Goal: Information Seeking & Learning: Learn about a topic

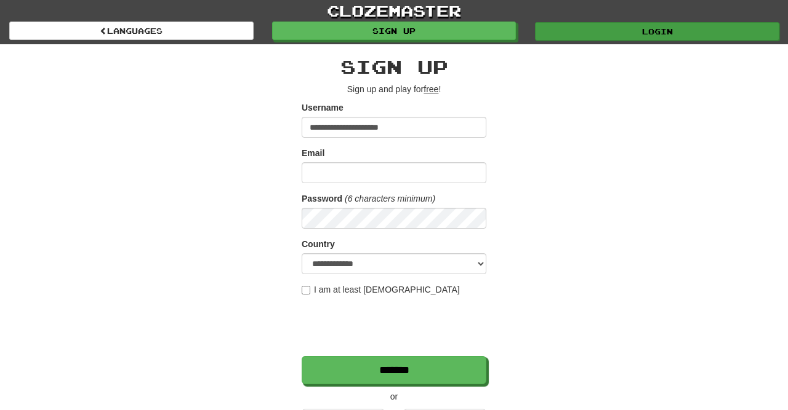
type input "**********"
click at [732, 30] on link "Login" at bounding box center [657, 31] width 244 height 18
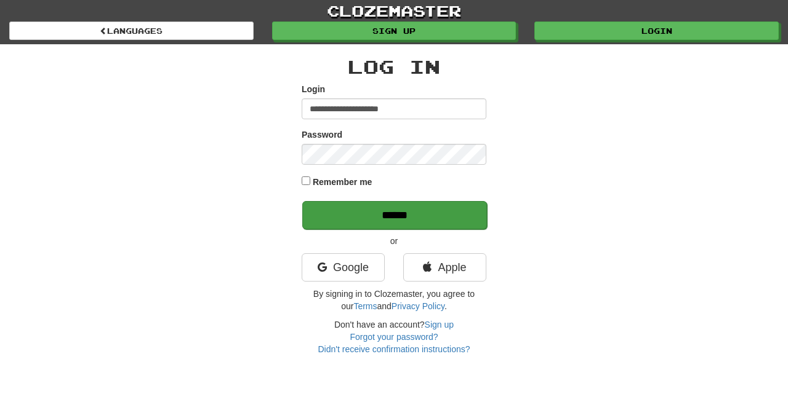
type input "**********"
click at [424, 218] on input "******" at bounding box center [394, 215] width 185 height 28
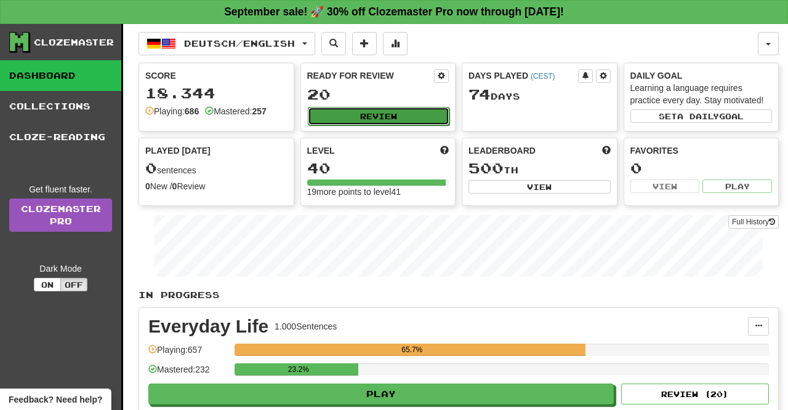
click at [387, 108] on button "Review" at bounding box center [379, 116] width 142 height 18
select select "**"
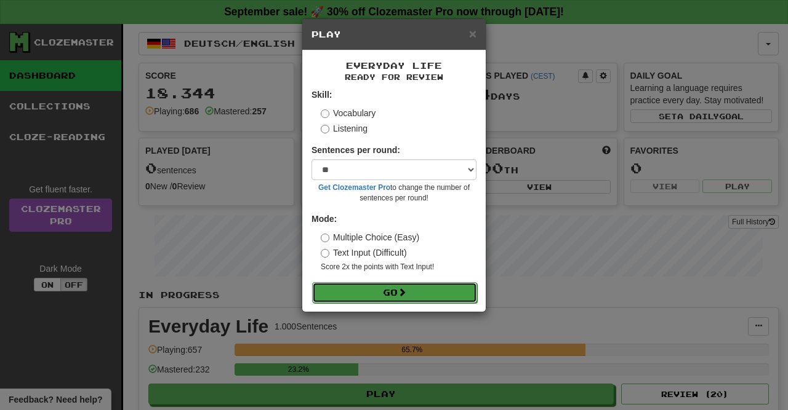
click at [403, 286] on button "Go" at bounding box center [394, 292] width 165 height 21
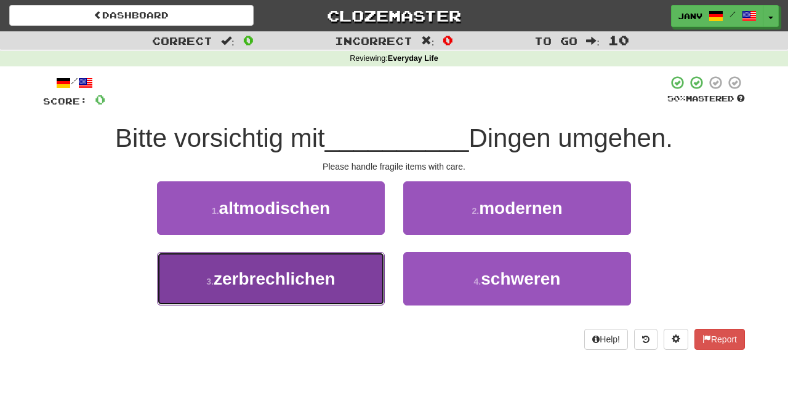
click at [345, 291] on button "3 . zerbrechlichen" at bounding box center [271, 279] width 228 height 54
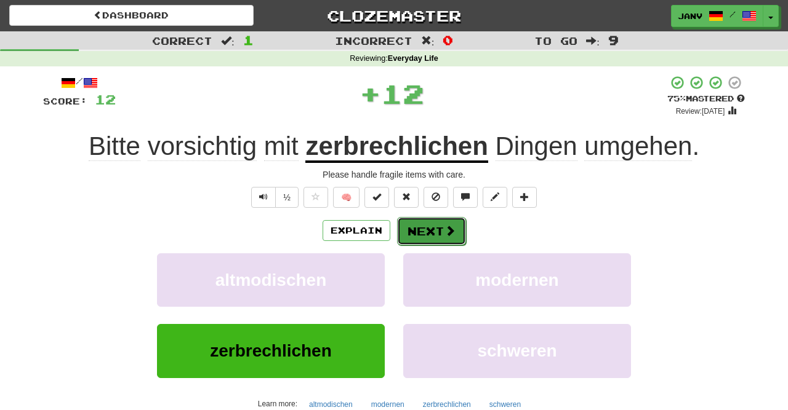
click at [439, 232] on button "Next" at bounding box center [431, 231] width 69 height 28
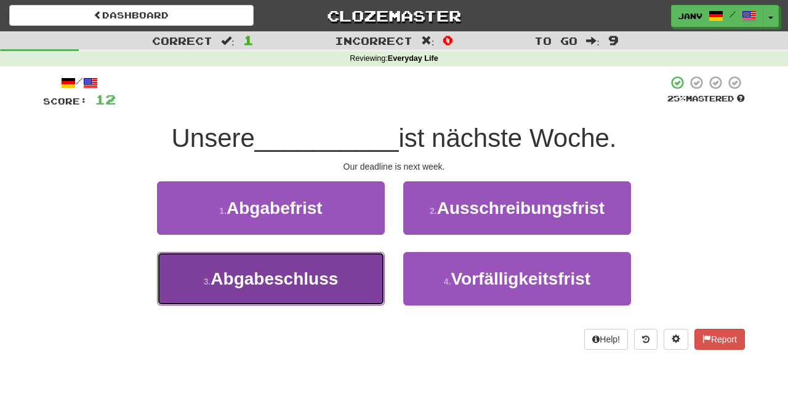
click at [334, 294] on button "3 . Abgabeschluss" at bounding box center [271, 279] width 228 height 54
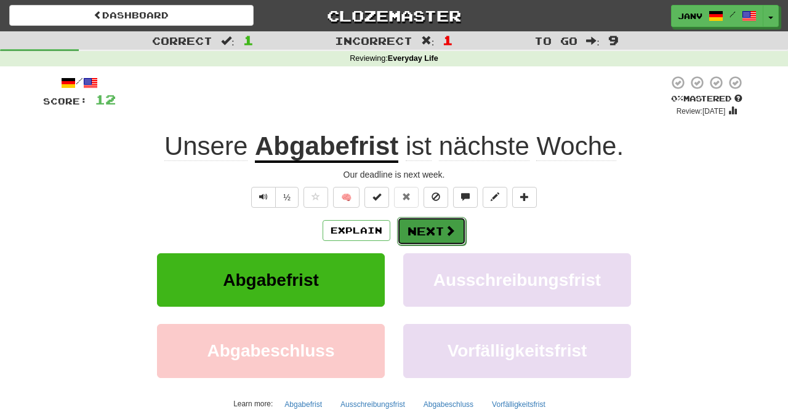
click at [419, 237] on button "Next" at bounding box center [431, 231] width 69 height 28
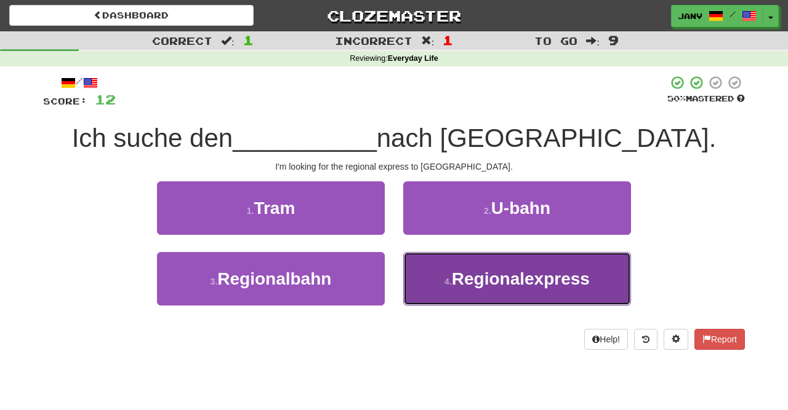
click at [501, 294] on button "4 . Regionalexpress" at bounding box center [517, 279] width 228 height 54
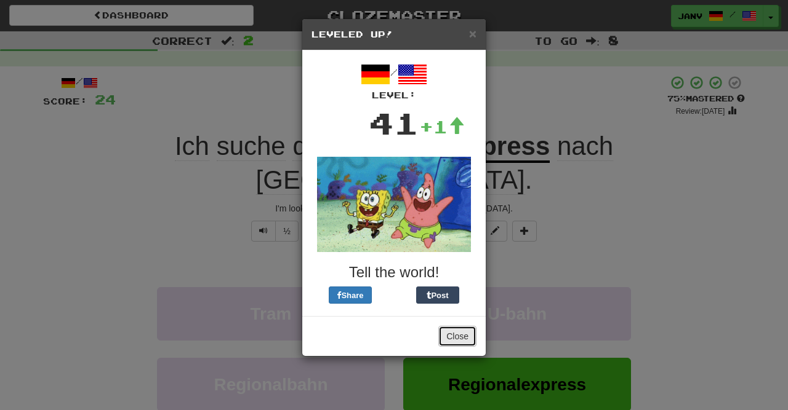
click at [463, 336] on button "Close" at bounding box center [457, 336] width 38 height 21
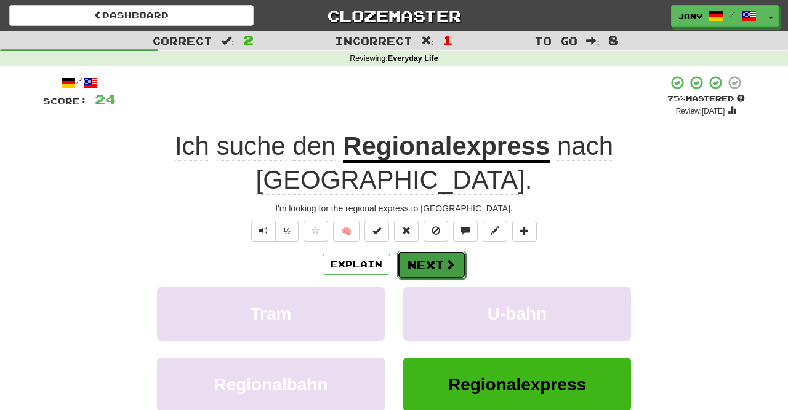
click at [450, 259] on span at bounding box center [449, 264] width 11 height 11
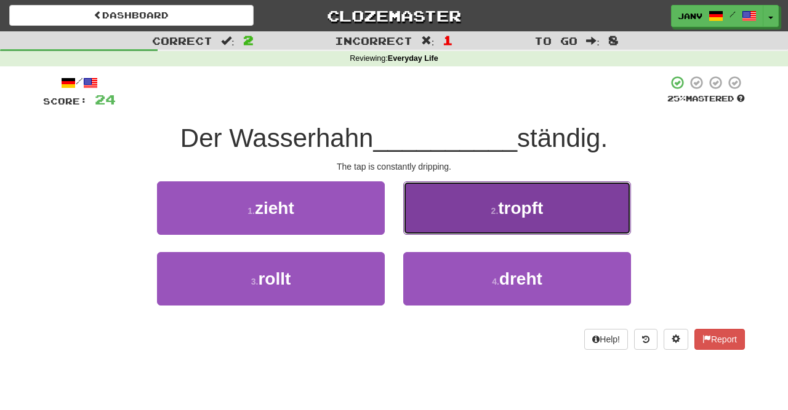
click at [537, 221] on button "2 . tropft" at bounding box center [517, 209] width 228 height 54
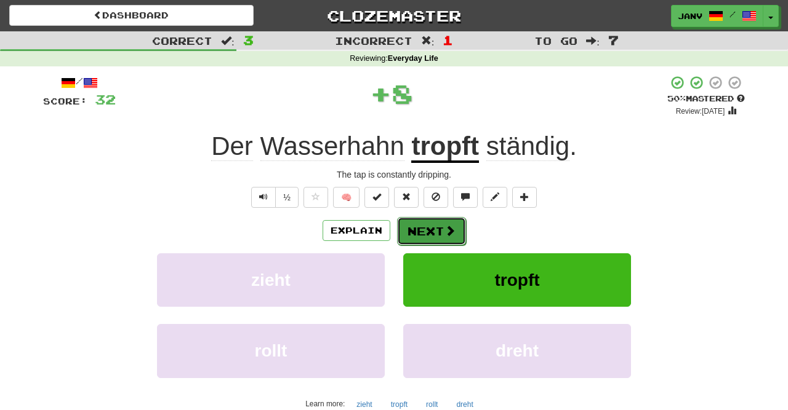
click at [415, 233] on button "Next" at bounding box center [431, 231] width 69 height 28
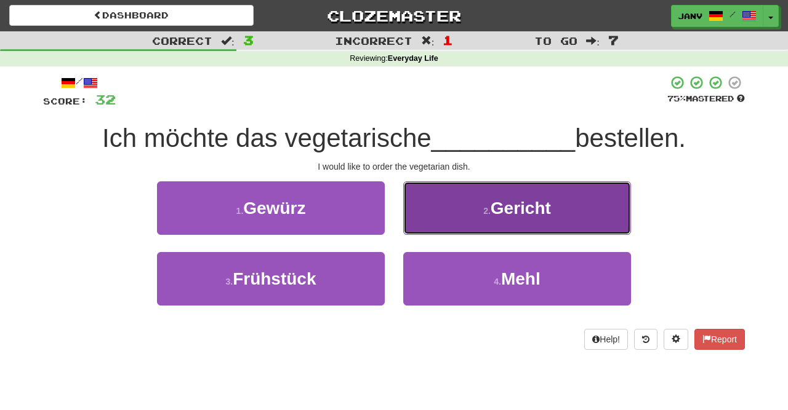
click at [535, 214] on span "Gericht" at bounding box center [520, 208] width 60 height 19
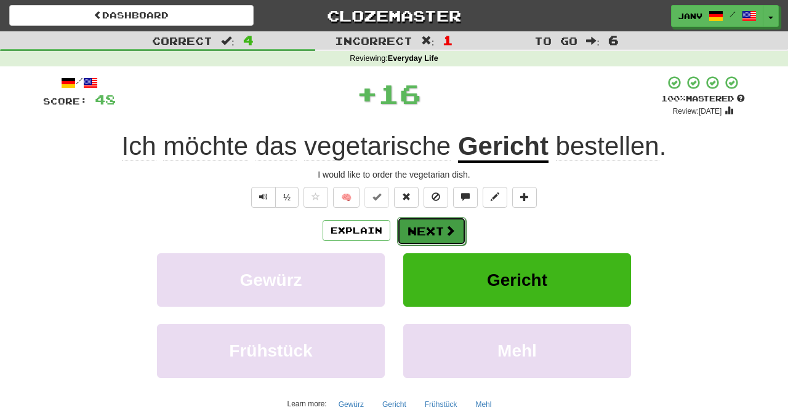
click at [424, 233] on button "Next" at bounding box center [431, 231] width 69 height 28
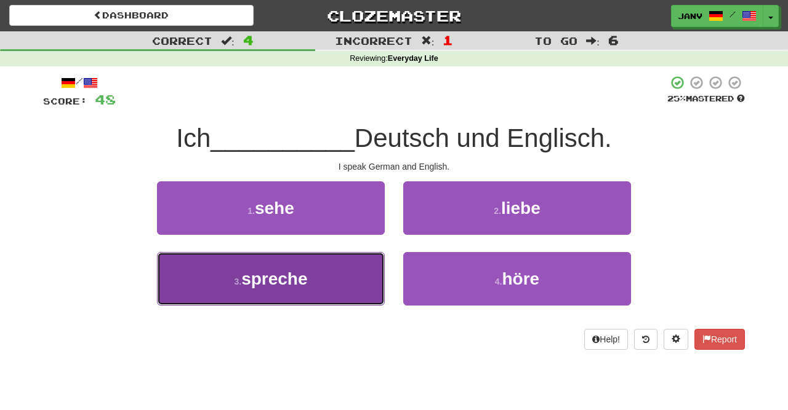
click at [274, 275] on span "spreche" at bounding box center [274, 279] width 66 height 19
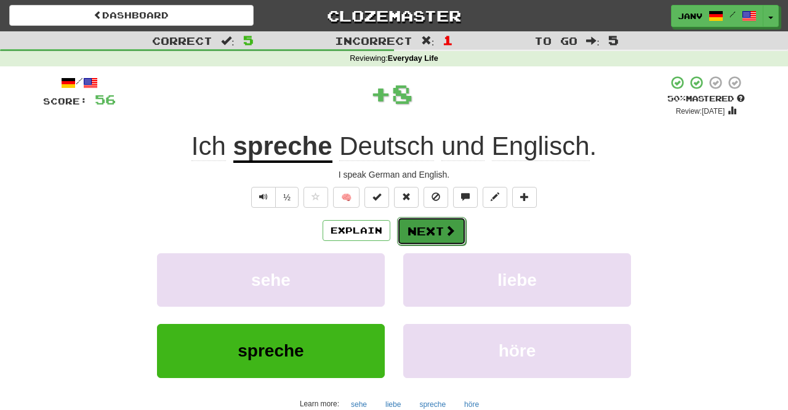
click at [447, 230] on span at bounding box center [449, 230] width 11 height 11
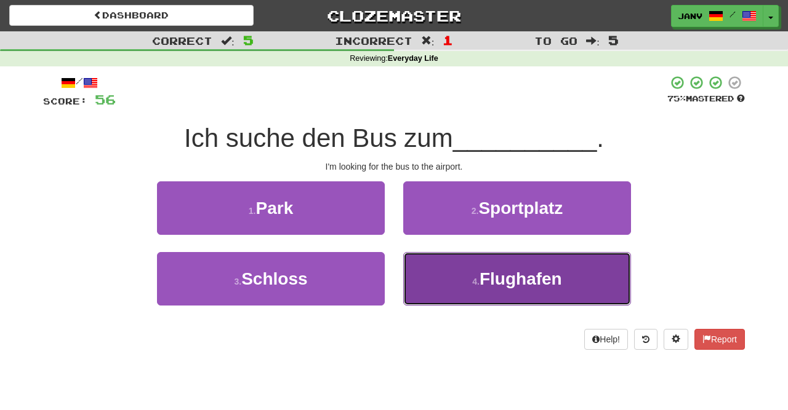
click at [465, 270] on button "4 . Flughafen" at bounding box center [517, 279] width 228 height 54
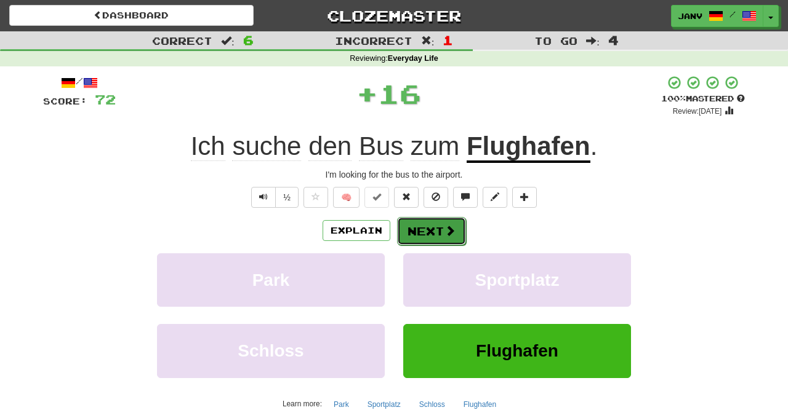
click at [415, 223] on button "Next" at bounding box center [431, 231] width 69 height 28
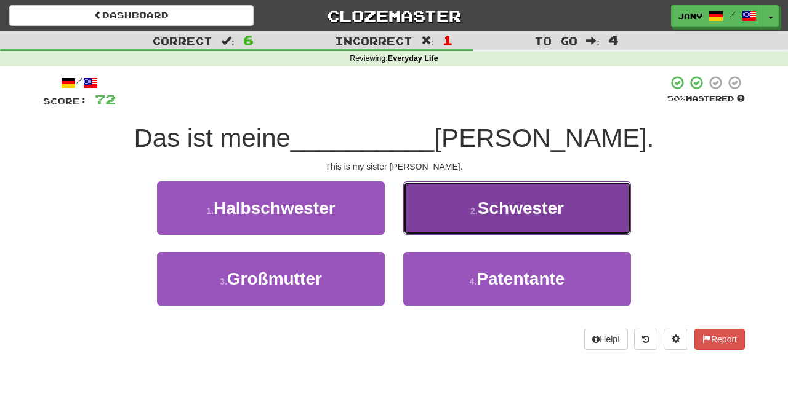
click at [484, 220] on button "2 . Schwester" at bounding box center [517, 209] width 228 height 54
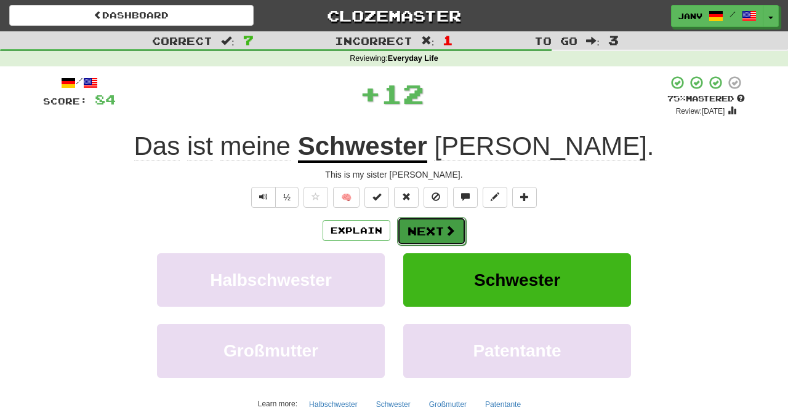
click at [448, 230] on span at bounding box center [449, 230] width 11 height 11
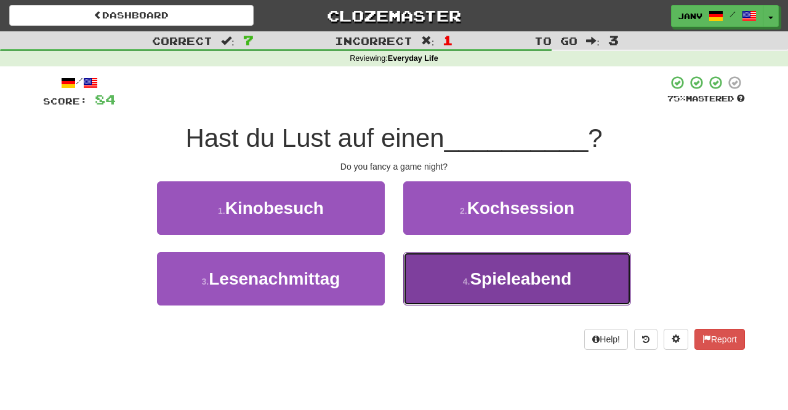
click at [513, 279] on span "Spieleabend" at bounding box center [521, 279] width 102 height 19
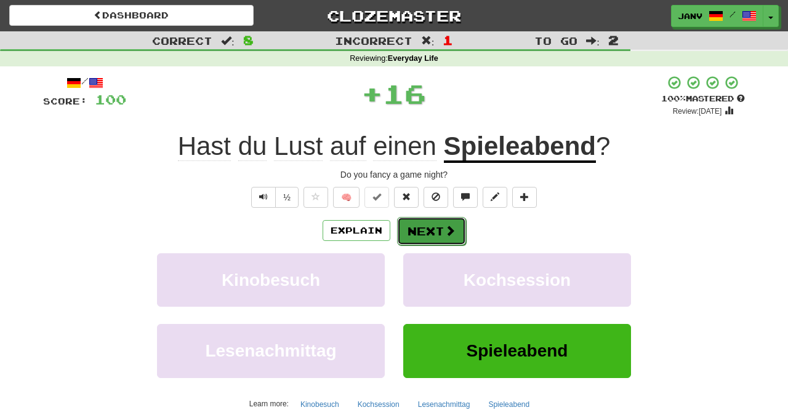
click at [404, 232] on button "Next" at bounding box center [431, 231] width 69 height 28
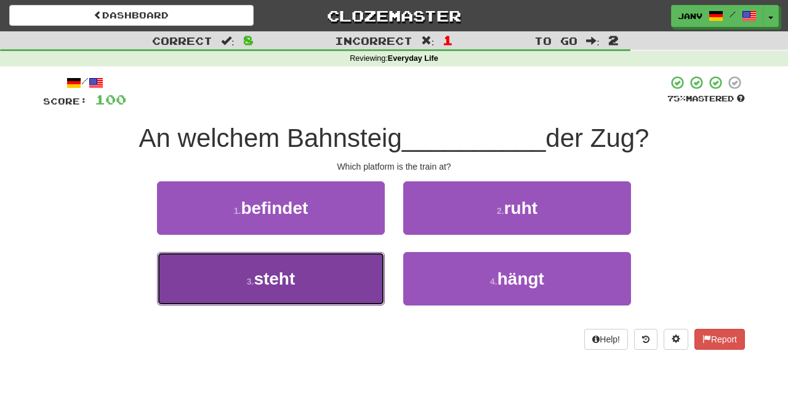
click at [290, 273] on span "steht" at bounding box center [274, 279] width 41 height 19
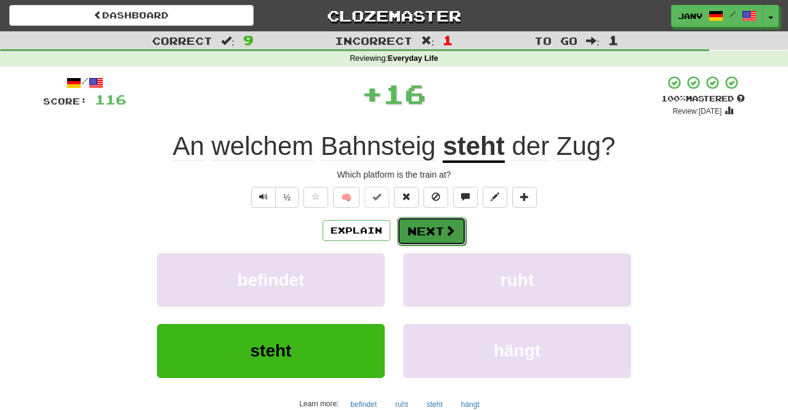
click at [406, 231] on button "Next" at bounding box center [431, 231] width 69 height 28
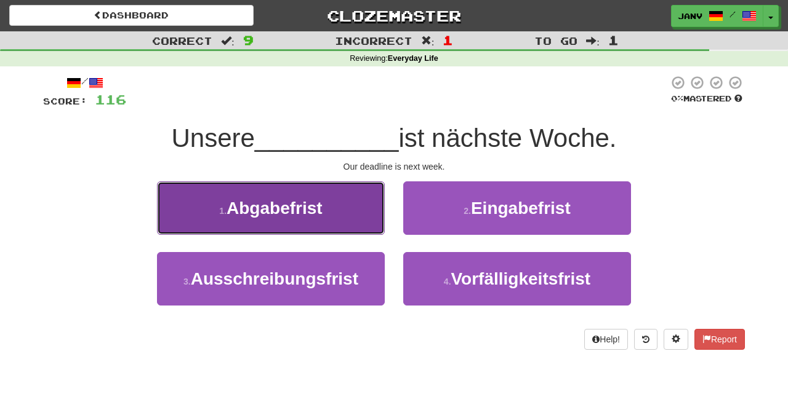
click at [321, 223] on button "1 . Abgabefrist" at bounding box center [271, 209] width 228 height 54
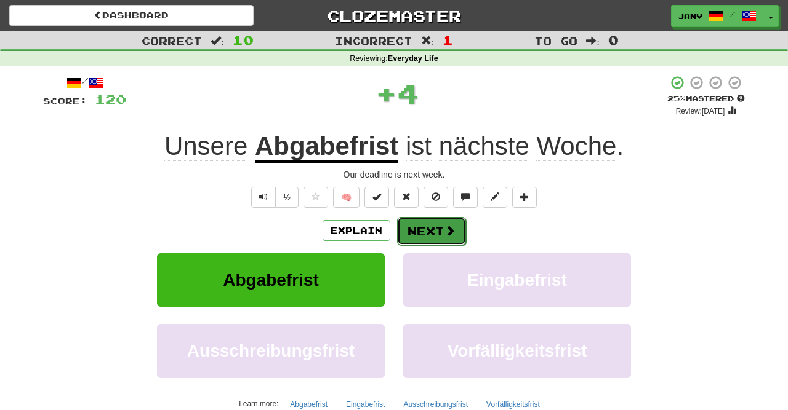
click at [426, 227] on button "Next" at bounding box center [431, 231] width 69 height 28
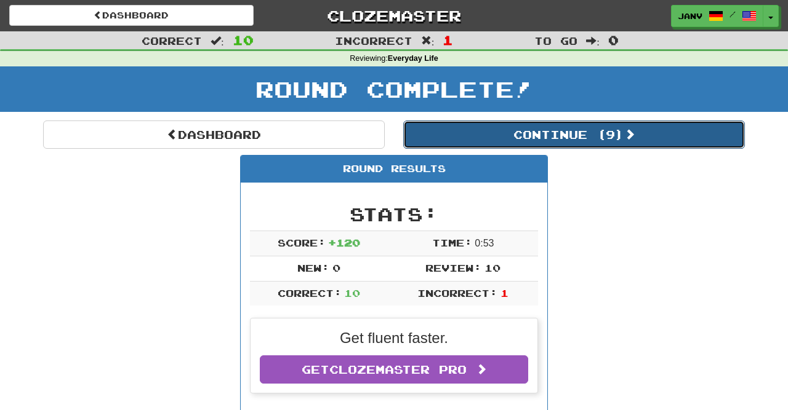
click at [586, 135] on button "Continue ( 9 )" at bounding box center [574, 135] width 342 height 28
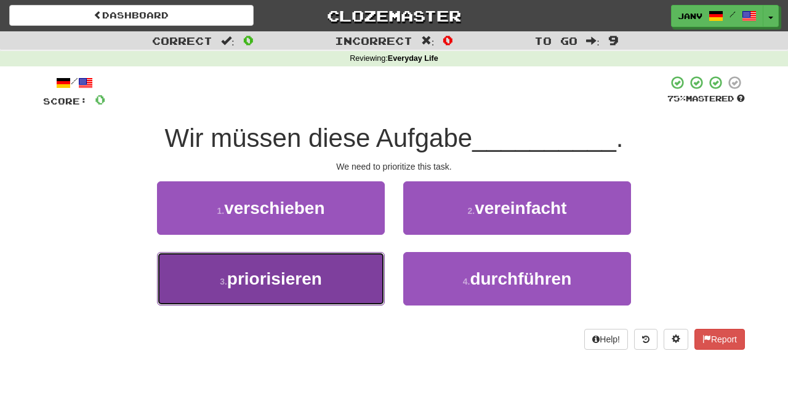
click at [340, 281] on button "3 . priorisieren" at bounding box center [271, 279] width 228 height 54
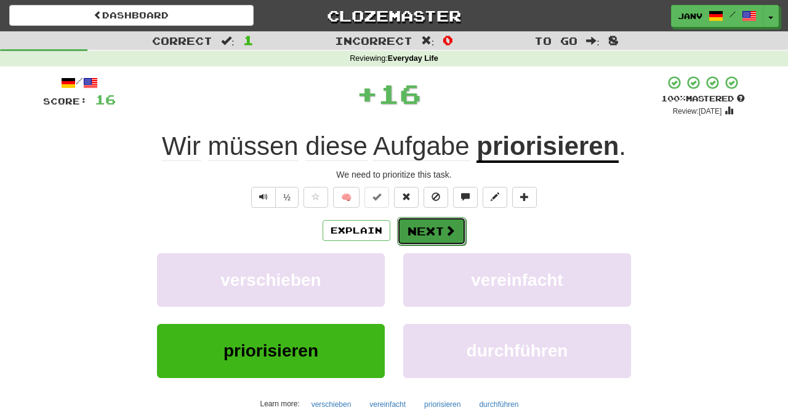
click at [438, 234] on button "Next" at bounding box center [431, 231] width 69 height 28
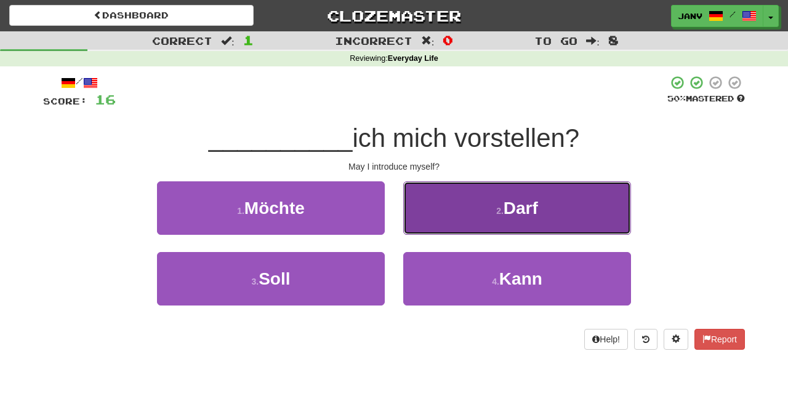
click at [510, 217] on span "Darf" at bounding box center [520, 208] width 34 height 19
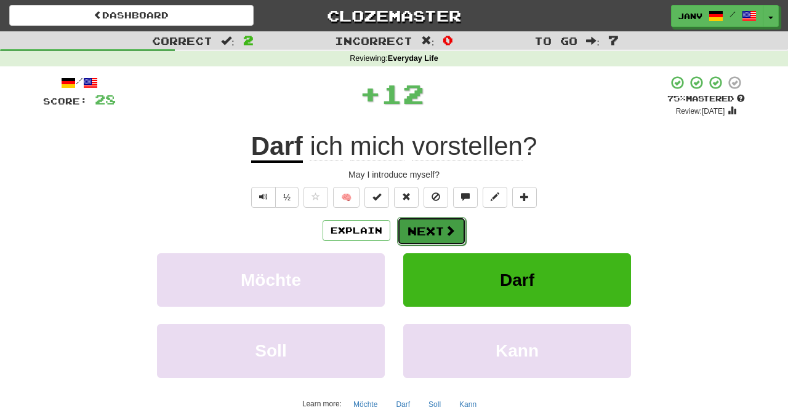
click at [447, 223] on button "Next" at bounding box center [431, 231] width 69 height 28
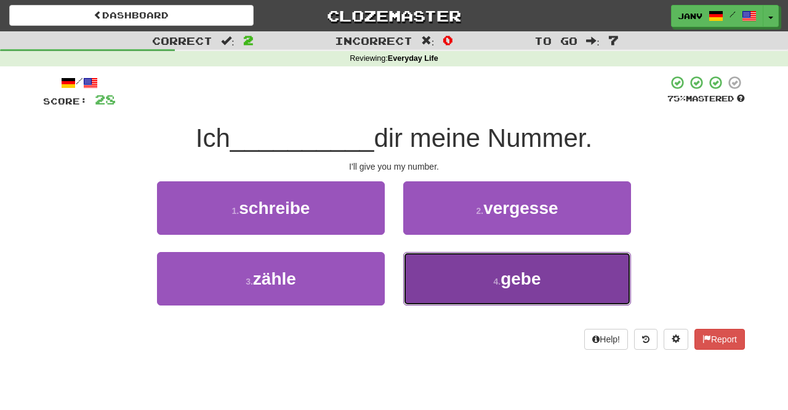
click at [462, 273] on button "4 . gebe" at bounding box center [517, 279] width 228 height 54
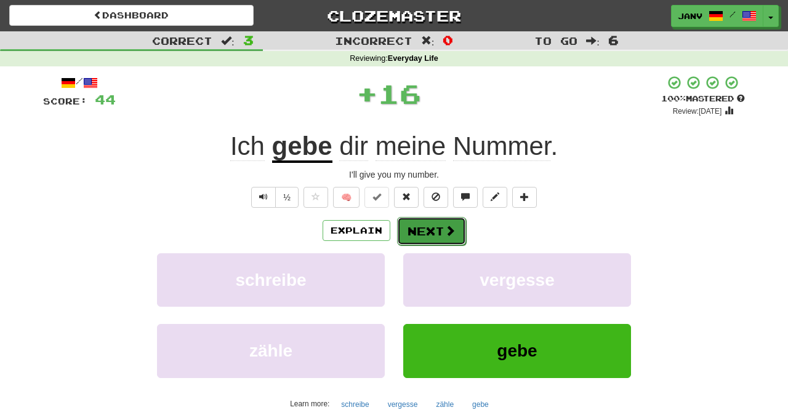
click at [420, 234] on button "Next" at bounding box center [431, 231] width 69 height 28
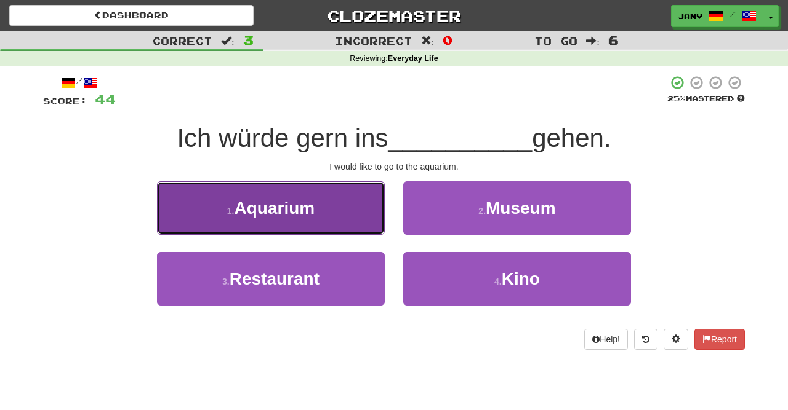
click at [303, 218] on button "1 . Aquarium" at bounding box center [271, 209] width 228 height 54
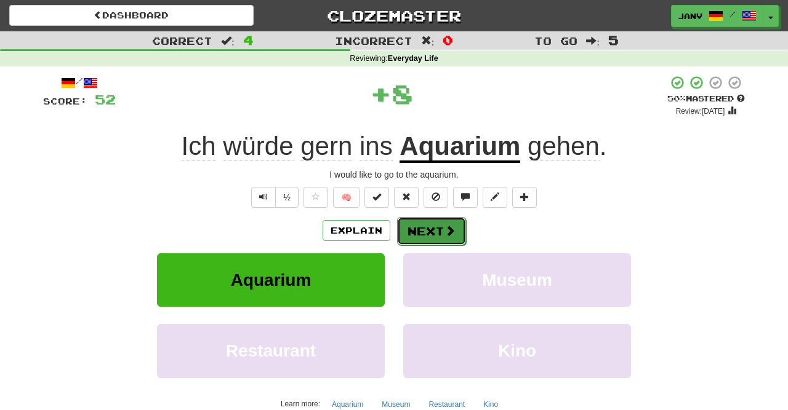
click at [417, 226] on button "Next" at bounding box center [431, 231] width 69 height 28
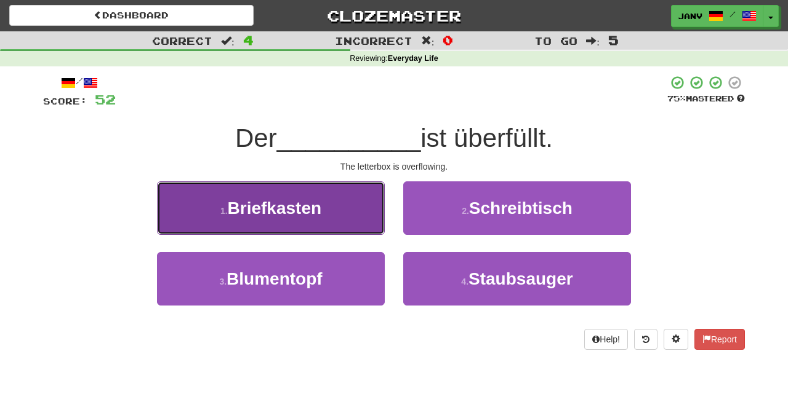
click at [337, 214] on button "1 . Briefkasten" at bounding box center [271, 209] width 228 height 54
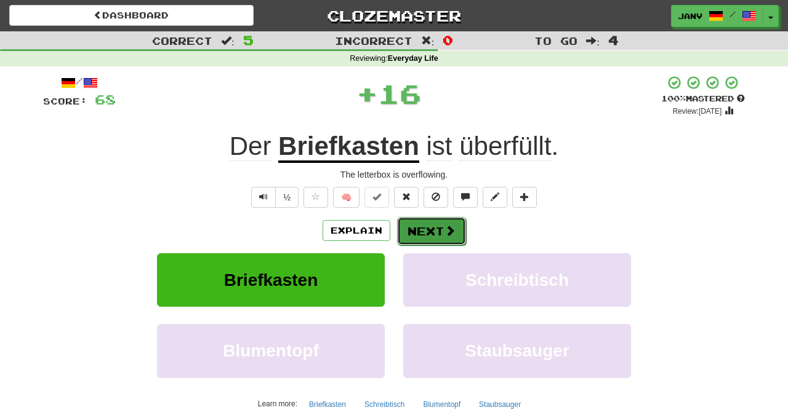
click at [429, 225] on button "Next" at bounding box center [431, 231] width 69 height 28
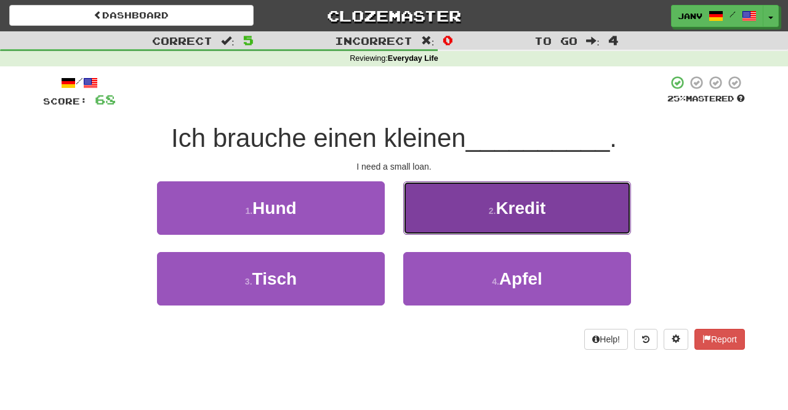
click at [508, 220] on button "2 . Kredit" at bounding box center [517, 209] width 228 height 54
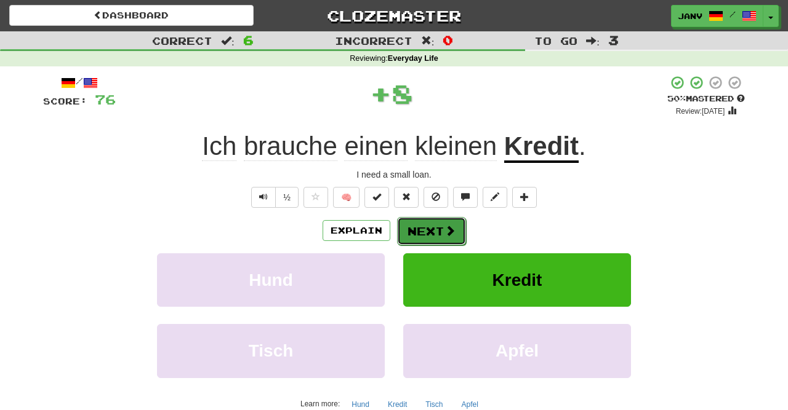
click at [449, 234] on span at bounding box center [449, 230] width 11 height 11
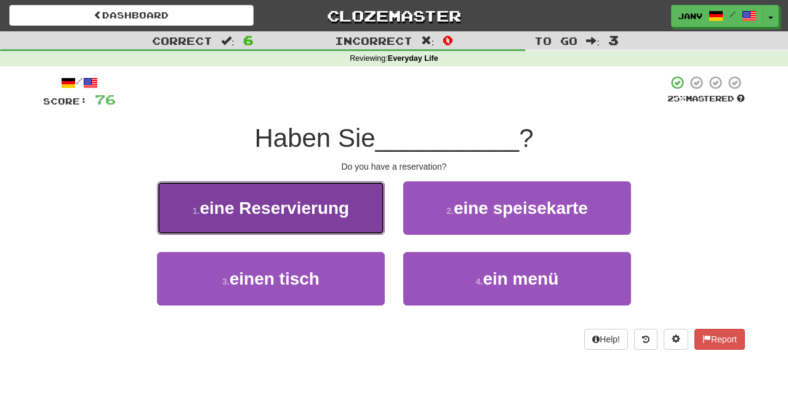
click at [354, 231] on button "1 . eine Reservierung" at bounding box center [271, 209] width 228 height 54
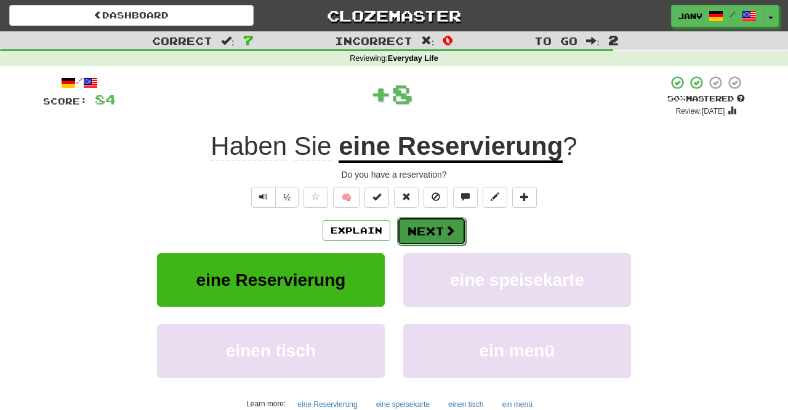
click at [442, 233] on button "Next" at bounding box center [431, 231] width 69 height 28
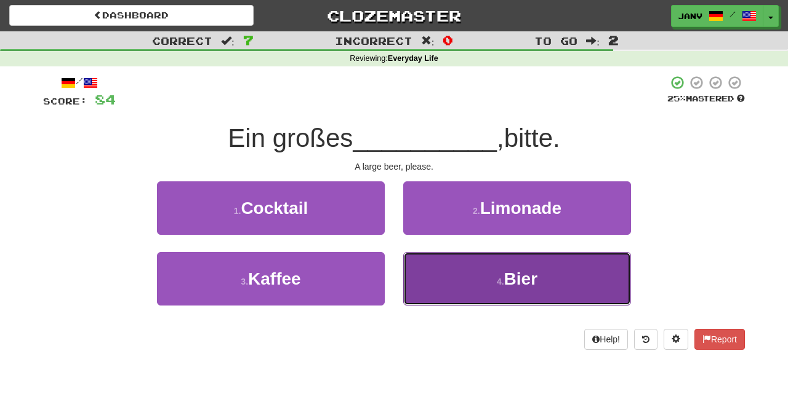
click at [502, 271] on button "4 . Bier" at bounding box center [517, 279] width 228 height 54
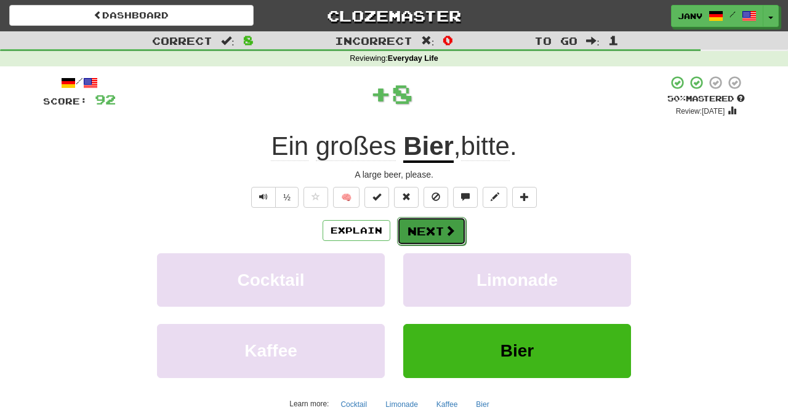
click at [462, 231] on button "Next" at bounding box center [431, 231] width 69 height 28
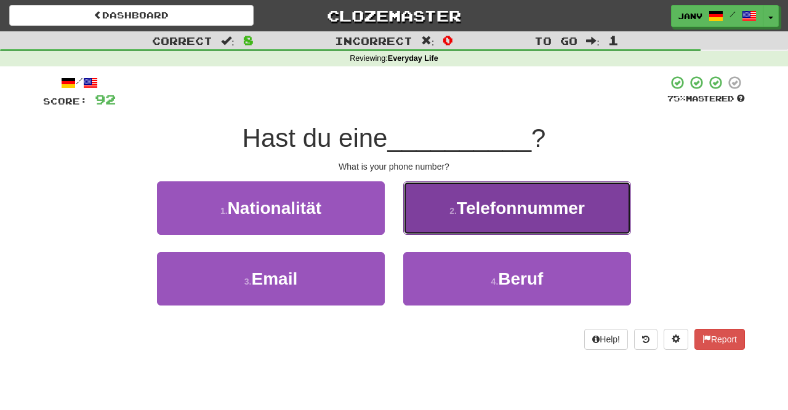
click at [503, 203] on span "Telefonnummer" at bounding box center [521, 208] width 128 height 19
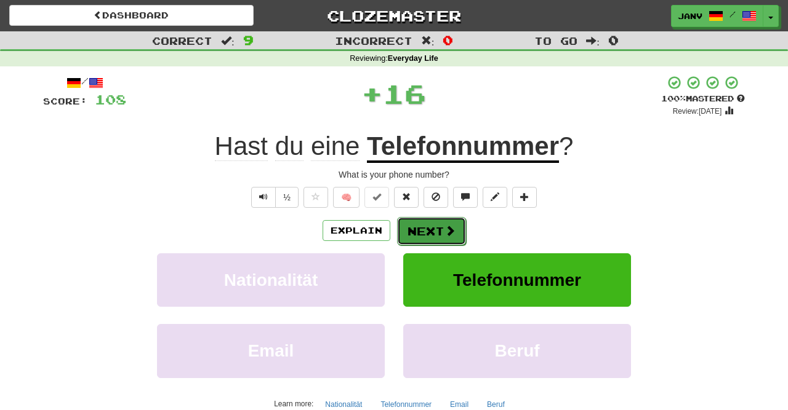
click at [438, 222] on button "Next" at bounding box center [431, 231] width 69 height 28
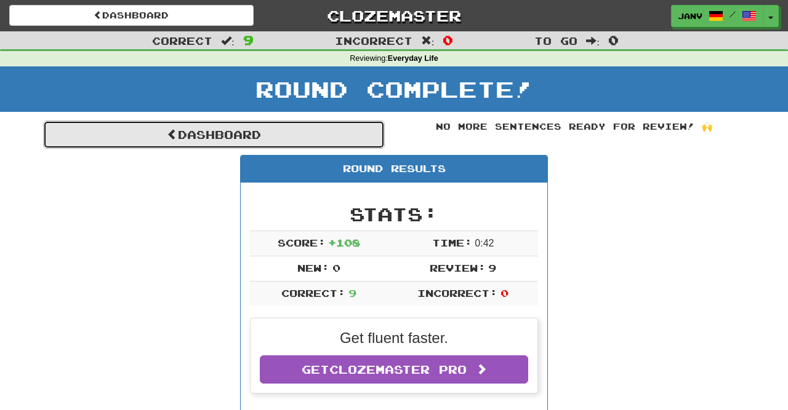
click at [295, 140] on link "Dashboard" at bounding box center [214, 135] width 342 height 28
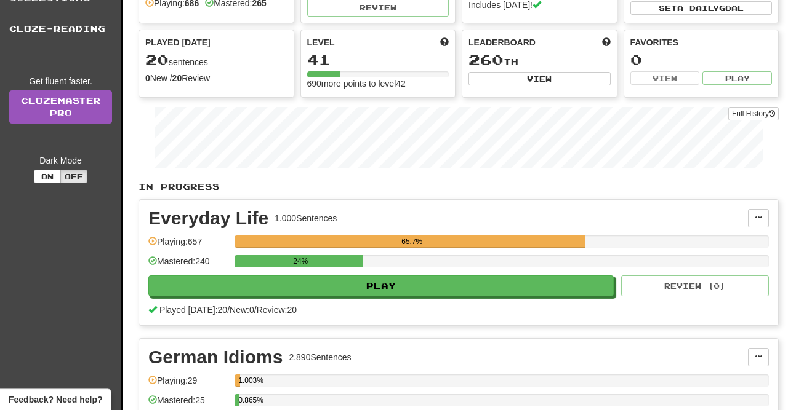
scroll to position [128, 0]
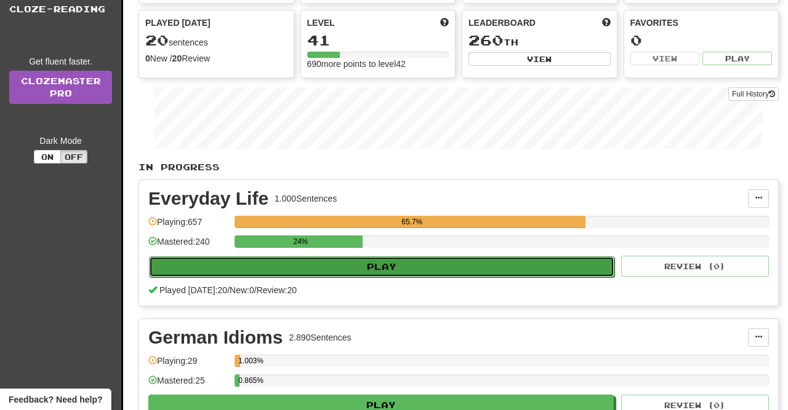
click at [410, 263] on button "Play" at bounding box center [381, 267] width 465 height 21
select select "**"
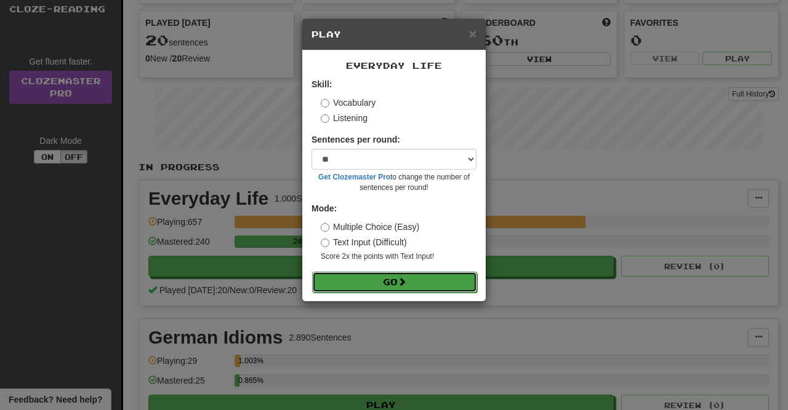
click at [419, 287] on button "Go" at bounding box center [394, 282] width 165 height 21
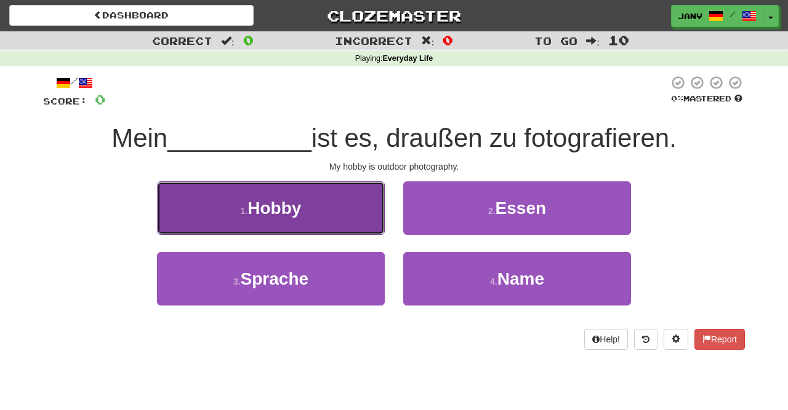
click at [308, 195] on button "1 . Hobby" at bounding box center [271, 209] width 228 height 54
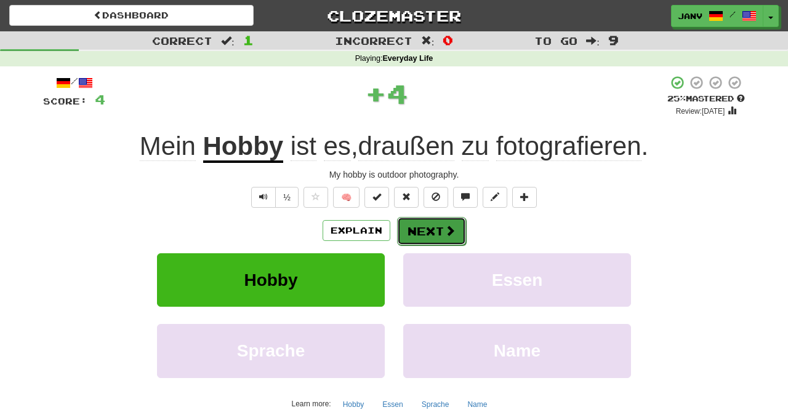
click at [422, 228] on button "Next" at bounding box center [431, 231] width 69 height 28
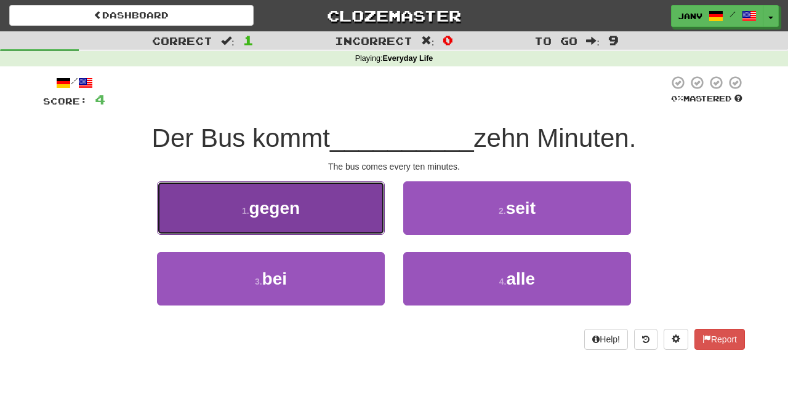
click at [316, 214] on button "1 . gegen" at bounding box center [271, 209] width 228 height 54
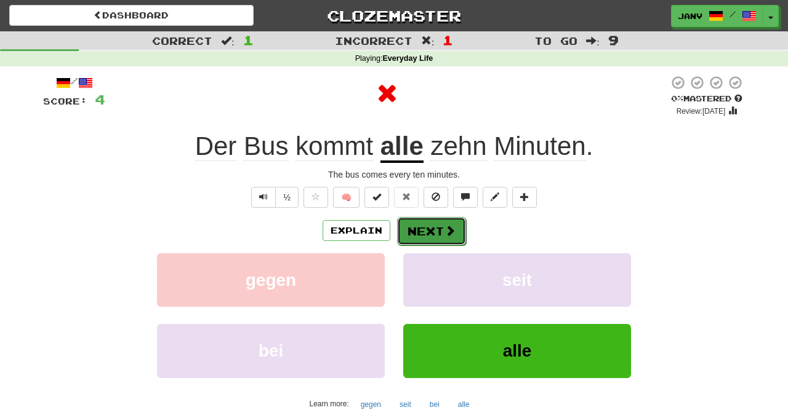
click at [441, 233] on button "Next" at bounding box center [431, 231] width 69 height 28
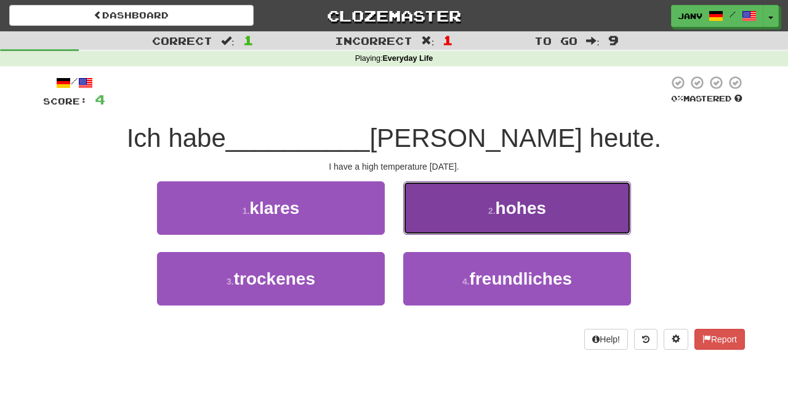
click at [452, 209] on button "2 . hohes" at bounding box center [517, 209] width 228 height 54
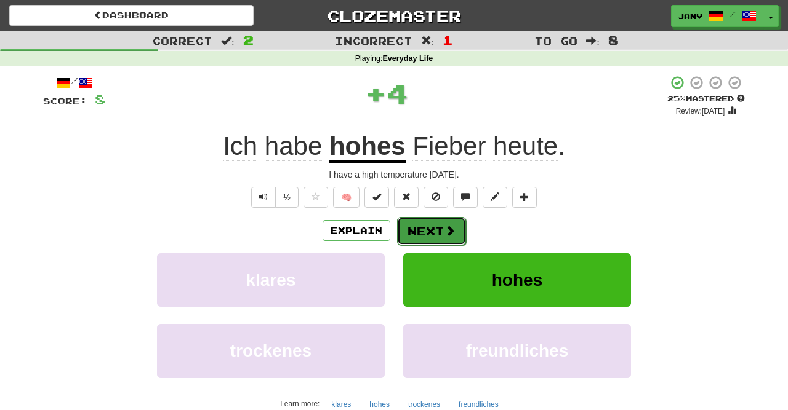
click at [432, 236] on button "Next" at bounding box center [431, 231] width 69 height 28
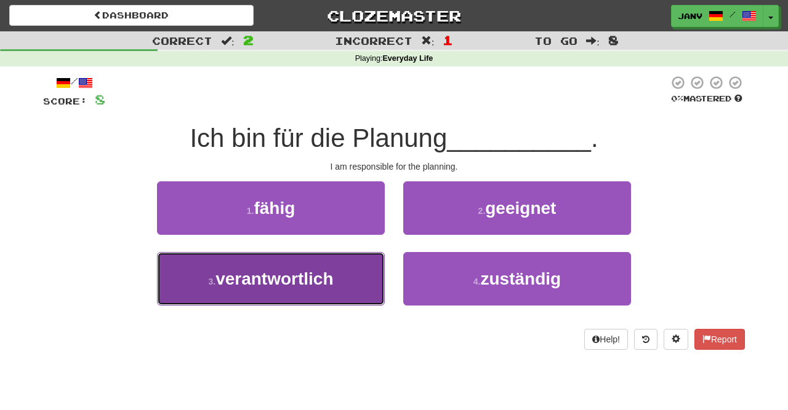
click at [327, 286] on span "verantwortlich" at bounding box center [274, 279] width 118 height 19
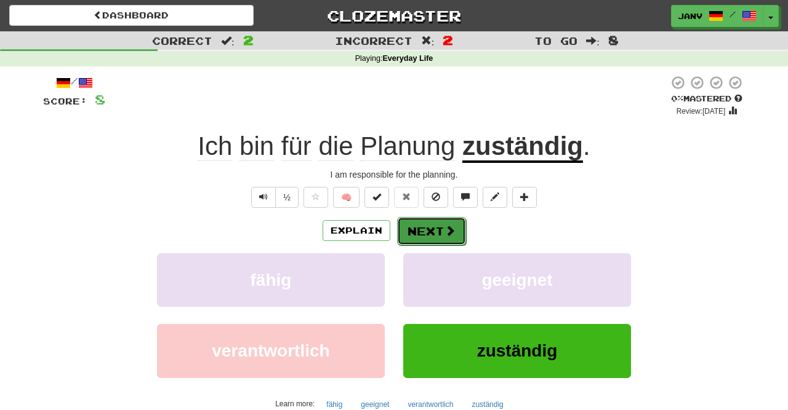
click at [439, 231] on button "Next" at bounding box center [431, 231] width 69 height 28
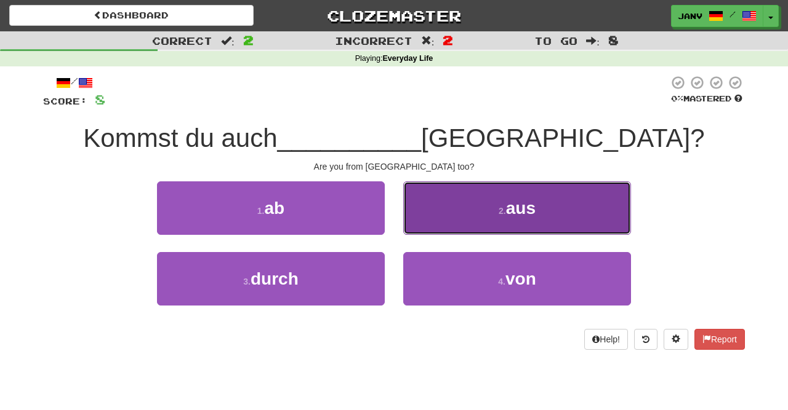
click at [500, 217] on button "2 . aus" at bounding box center [517, 209] width 228 height 54
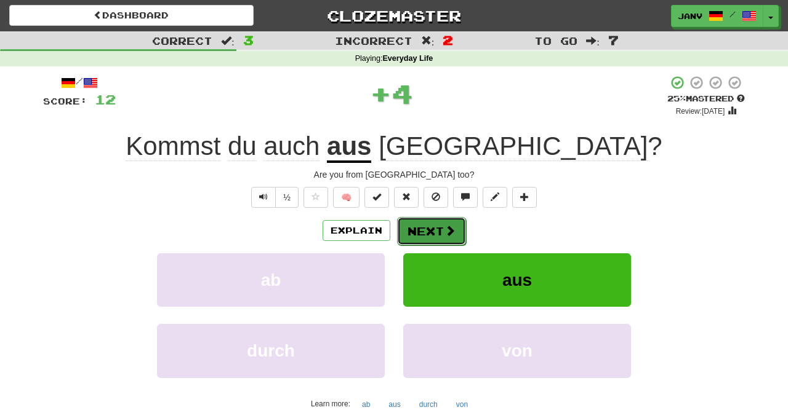
click at [430, 238] on button "Next" at bounding box center [431, 231] width 69 height 28
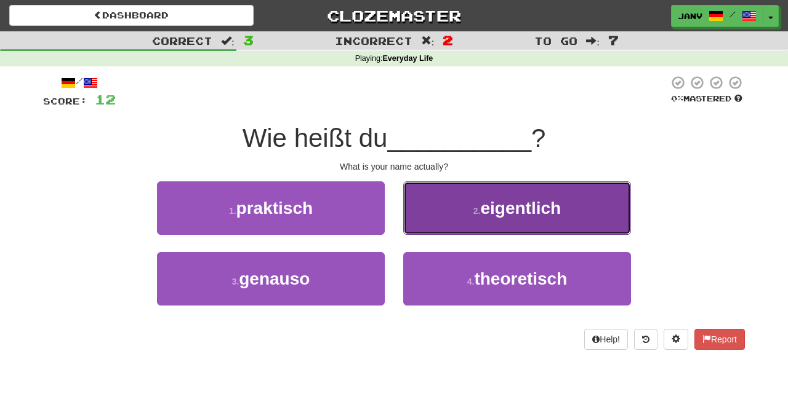
click at [524, 224] on button "2 . eigentlich" at bounding box center [517, 209] width 228 height 54
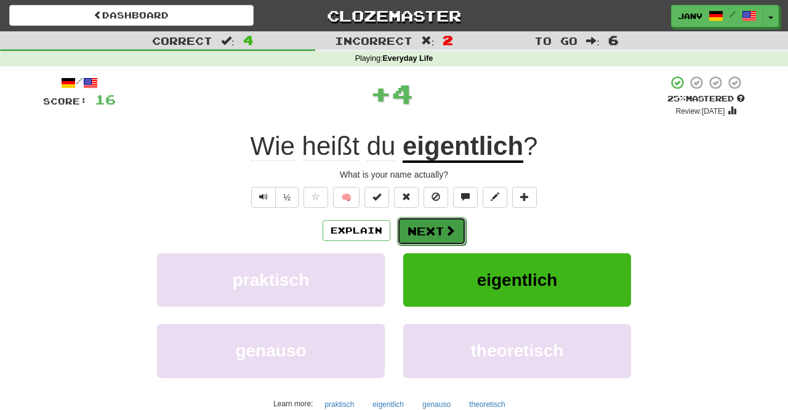
click at [438, 232] on button "Next" at bounding box center [431, 231] width 69 height 28
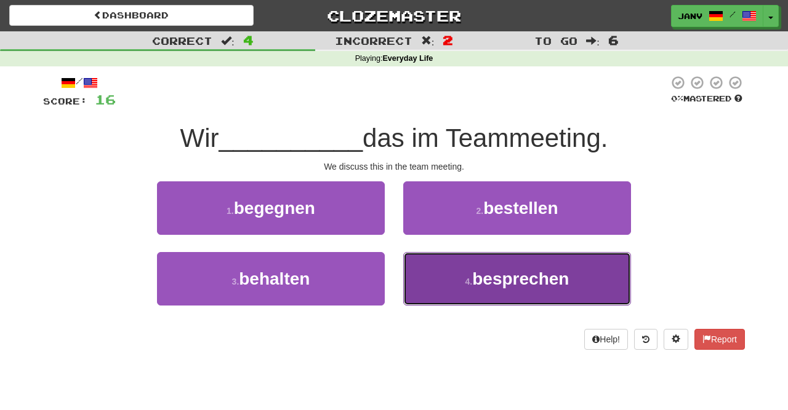
click at [535, 290] on button "4 . besprechen" at bounding box center [517, 279] width 228 height 54
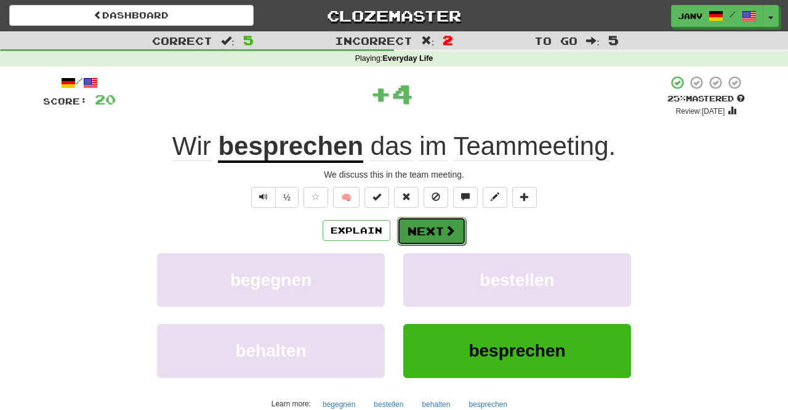
click at [429, 234] on button "Next" at bounding box center [431, 231] width 69 height 28
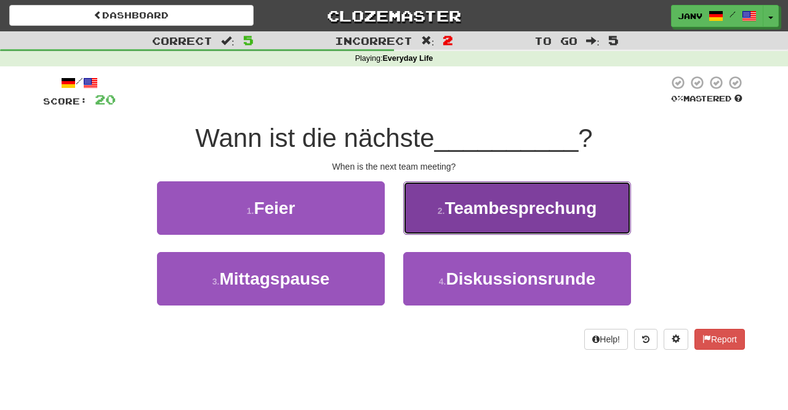
click at [516, 217] on span "Teambesprechung" at bounding box center [520, 208] width 152 height 19
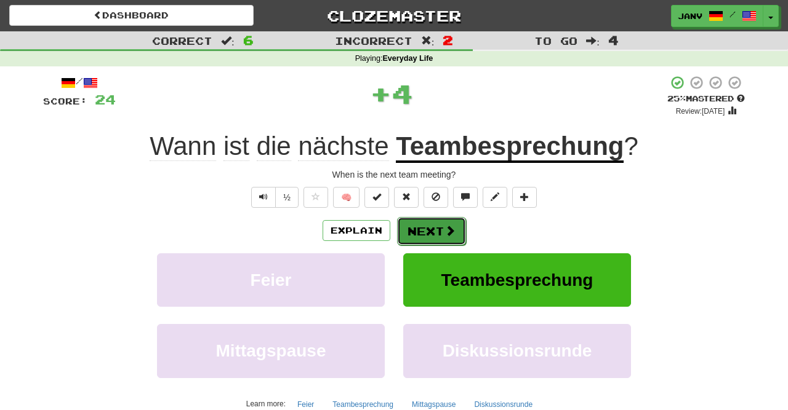
click at [453, 235] on span at bounding box center [449, 230] width 11 height 11
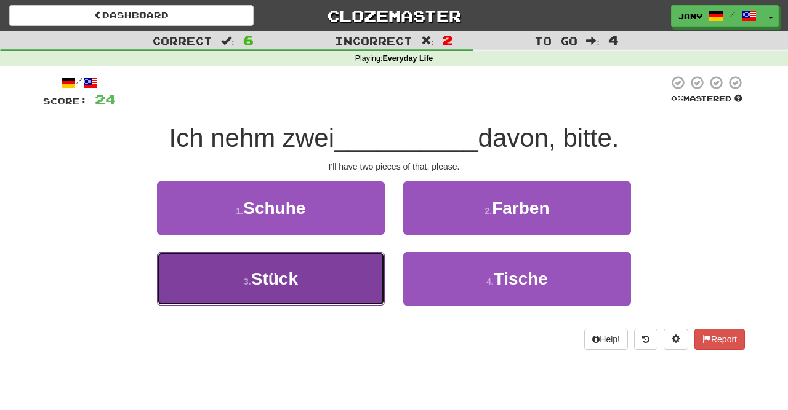
click at [290, 280] on span "Stück" at bounding box center [274, 279] width 47 height 19
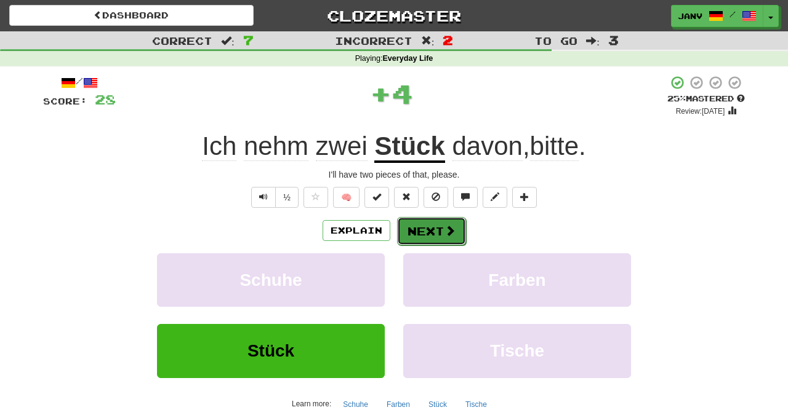
click at [406, 231] on button "Next" at bounding box center [431, 231] width 69 height 28
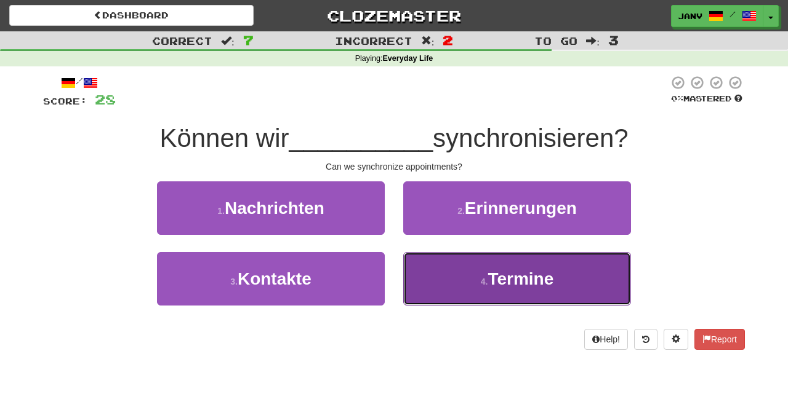
click at [483, 269] on button "4 . Termine" at bounding box center [517, 279] width 228 height 54
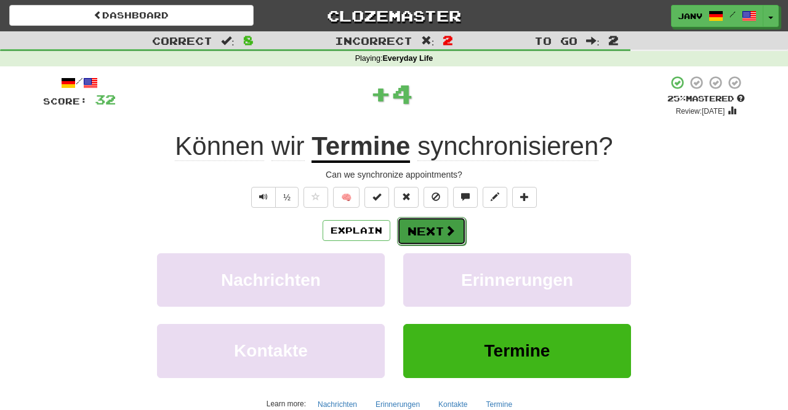
click at [428, 222] on button "Next" at bounding box center [431, 231] width 69 height 28
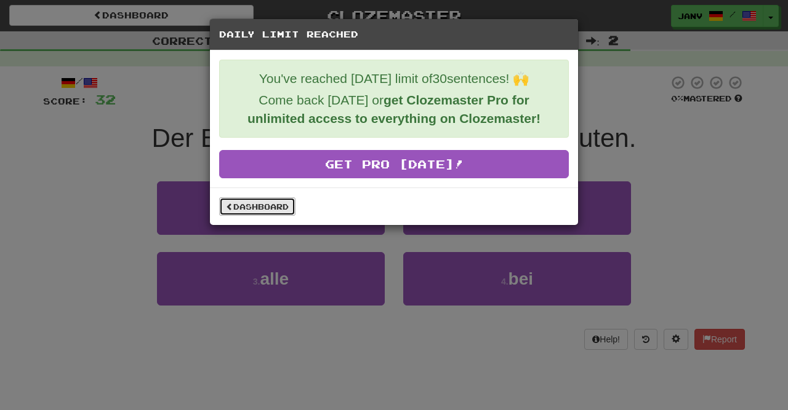
click at [258, 204] on link "Dashboard" at bounding box center [257, 207] width 76 height 18
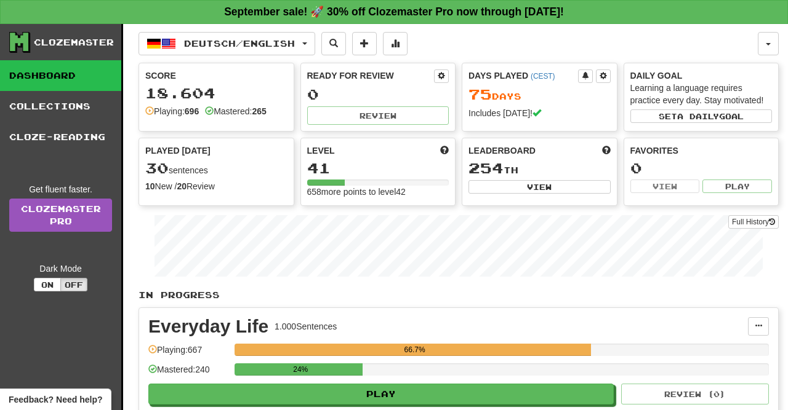
click at [94, 79] on link "Dashboard" at bounding box center [60, 75] width 121 height 31
